Goal: Information Seeking & Learning: Check status

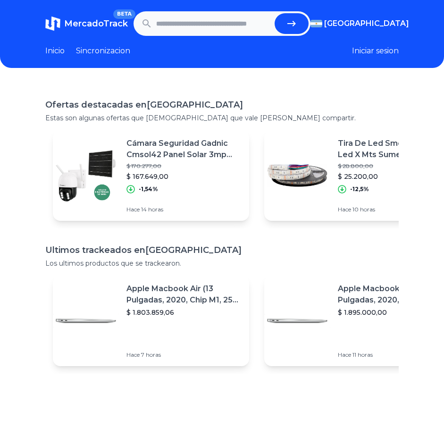
click at [186, 25] on input "text" at bounding box center [213, 23] width 115 height 21
type input "**********"
click at [275, 13] on button "submit" at bounding box center [292, 23] width 34 height 21
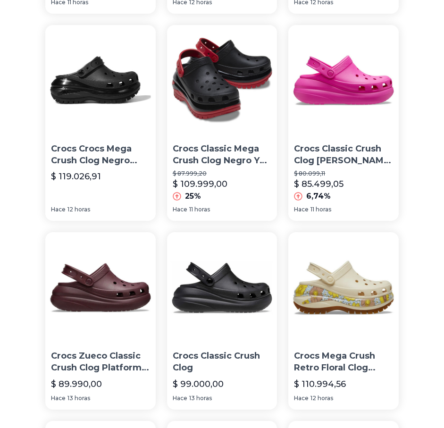
scroll to position [283, 0]
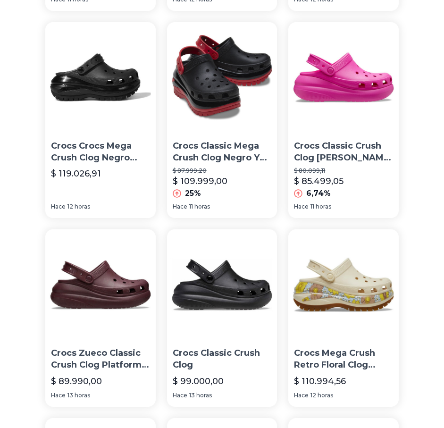
click at [76, 100] on img at bounding box center [100, 77] width 110 height 110
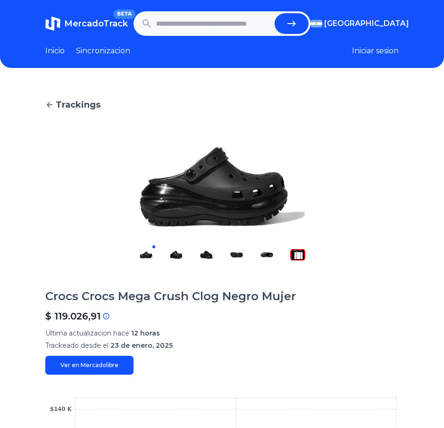
click at [49, 101] on icon at bounding box center [49, 104] width 8 height 8
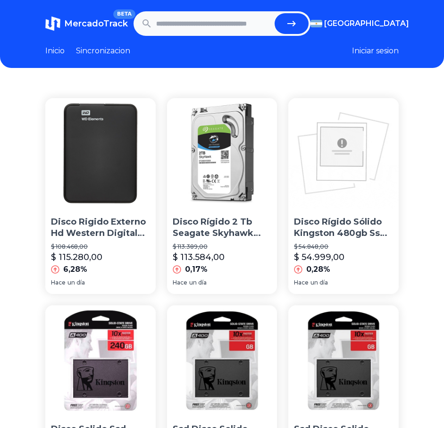
click at [189, 31] on input "text" at bounding box center [213, 23] width 115 height 21
type input "*****"
click at [275, 13] on button "submit" at bounding box center [292, 23] width 34 height 21
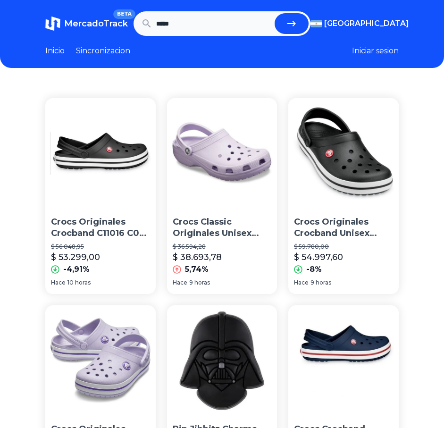
click at [147, 134] on img at bounding box center [100, 153] width 110 height 110
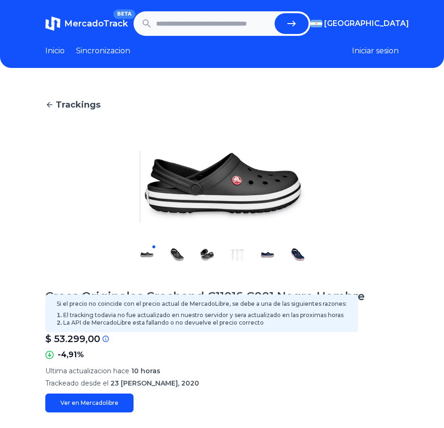
click at [105, 337] on icon at bounding box center [105, 338] width 0 height 3
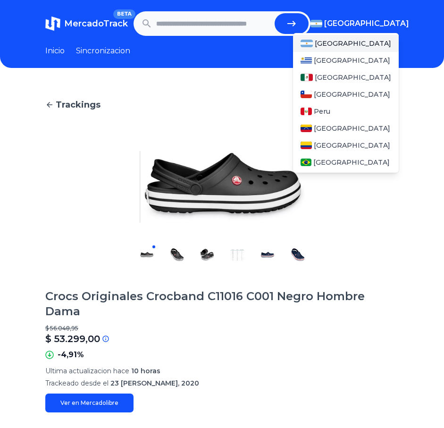
click at [379, 27] on span "[GEOGRAPHIC_DATA]" at bounding box center [366, 23] width 85 height 11
click at [345, 74] on span "[GEOGRAPHIC_DATA]" at bounding box center [353, 77] width 76 height 9
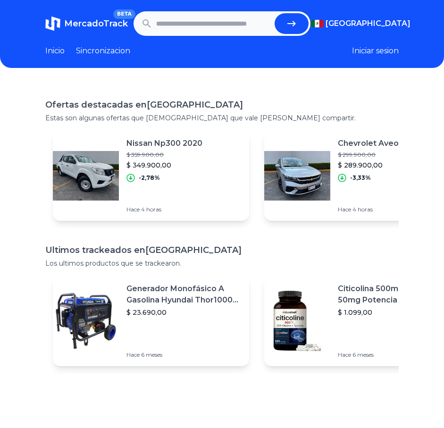
click at [223, 30] on input "text" at bounding box center [213, 23] width 115 height 21
type input "*****"
click at [275, 13] on button "submit" at bounding box center [292, 23] width 34 height 21
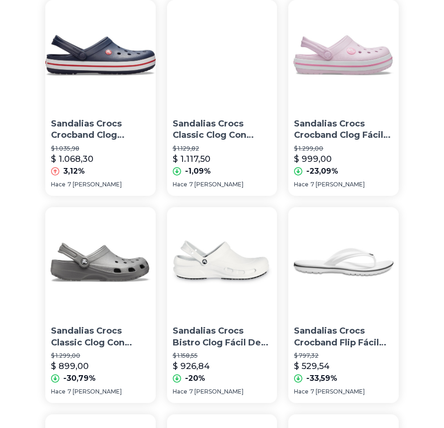
scroll to position [94, 0]
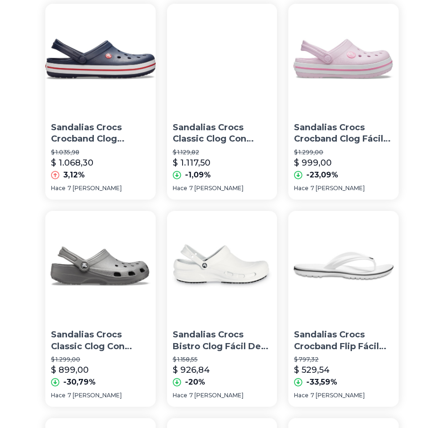
click at [110, 83] on img at bounding box center [100, 59] width 110 height 110
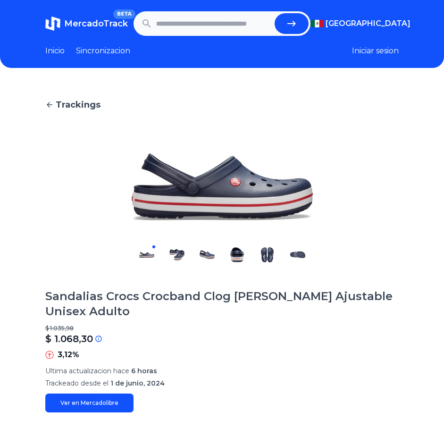
click at [185, 26] on input "text" at bounding box center [213, 23] width 115 height 21
